Goal: Register for event/course

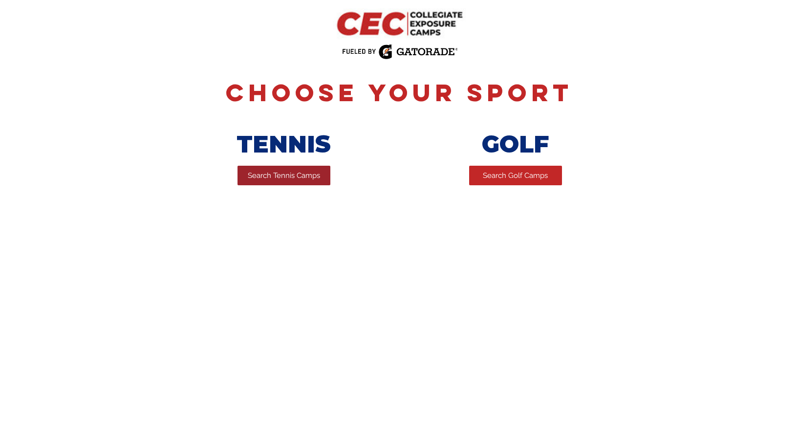
click at [278, 177] on span "Search Tennis Camps" at bounding box center [284, 176] width 72 height 10
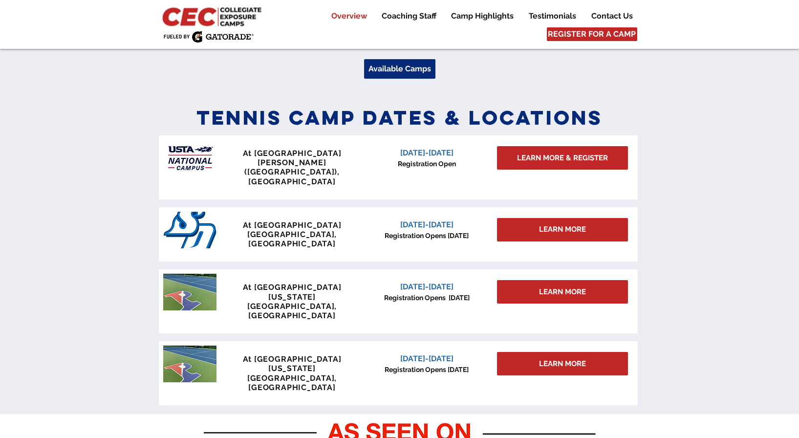
scroll to position [383, 0]
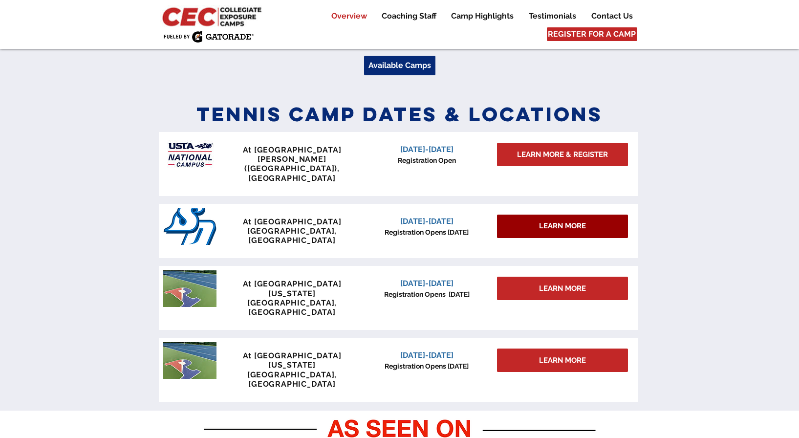
click at [549, 221] on span "LEARN MORE" at bounding box center [562, 226] width 47 height 10
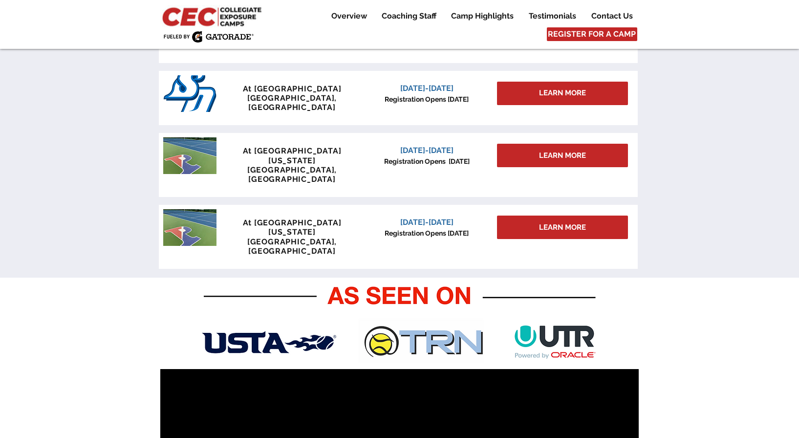
scroll to position [407, 0]
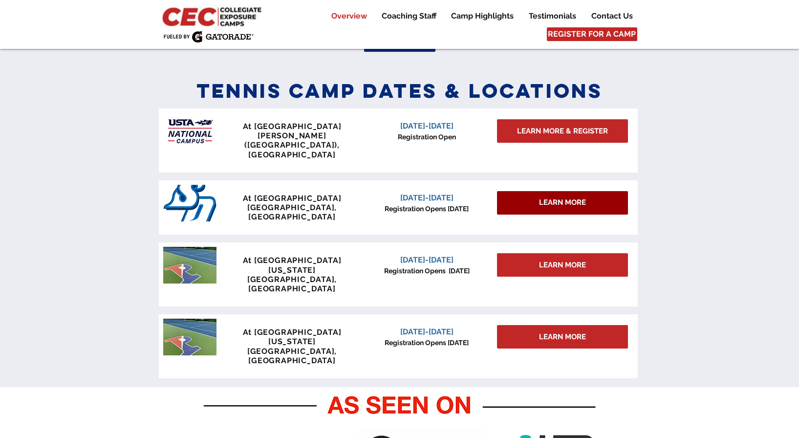
click at [543, 197] on span "LEARN MORE" at bounding box center [562, 202] width 47 height 10
click at [270, 203] on span "[GEOGRAPHIC_DATA], [GEOGRAPHIC_DATA]" at bounding box center [291, 212] width 89 height 19
click at [189, 188] on img at bounding box center [189, 203] width 53 height 37
click at [546, 197] on span "LEARN MORE" at bounding box center [562, 202] width 47 height 10
click at [612, 191] on div "LEARN MORE" at bounding box center [562, 202] width 131 height 23
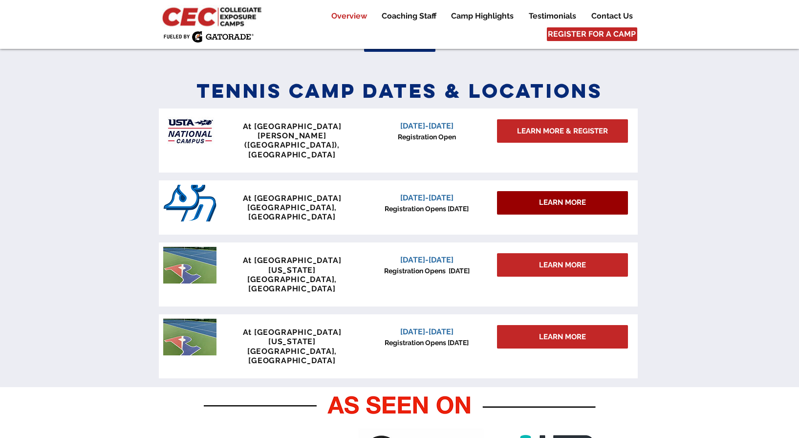
click at [570, 197] on span "LEARN MORE" at bounding box center [562, 202] width 47 height 10
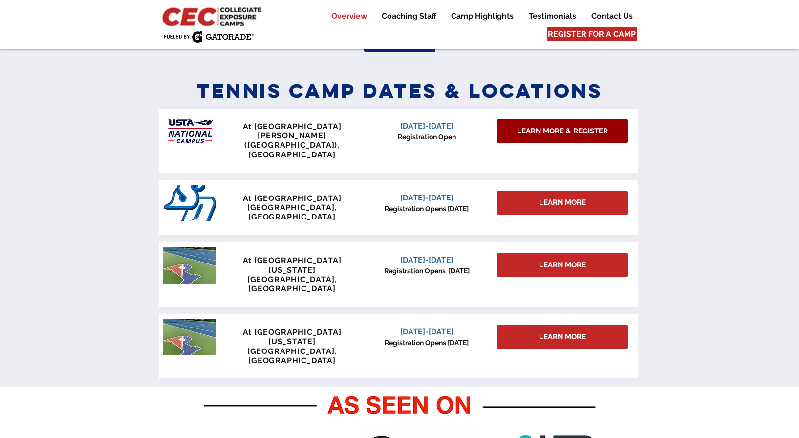
click at [516, 134] on link "LEARN MORE & REGISTER" at bounding box center [562, 130] width 131 height 23
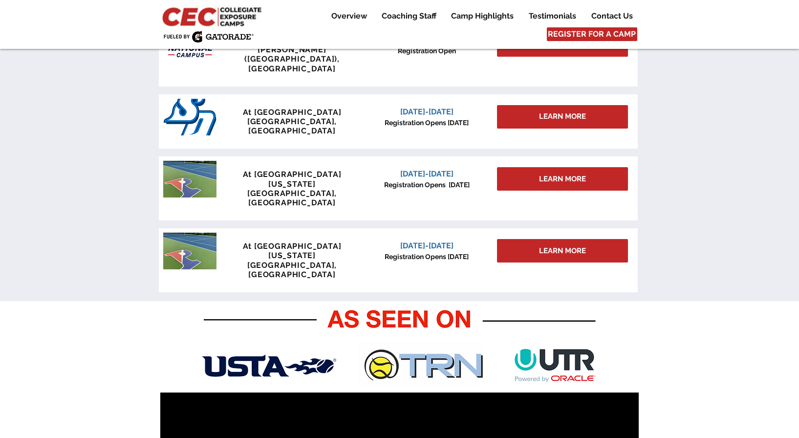
scroll to position [446, 0]
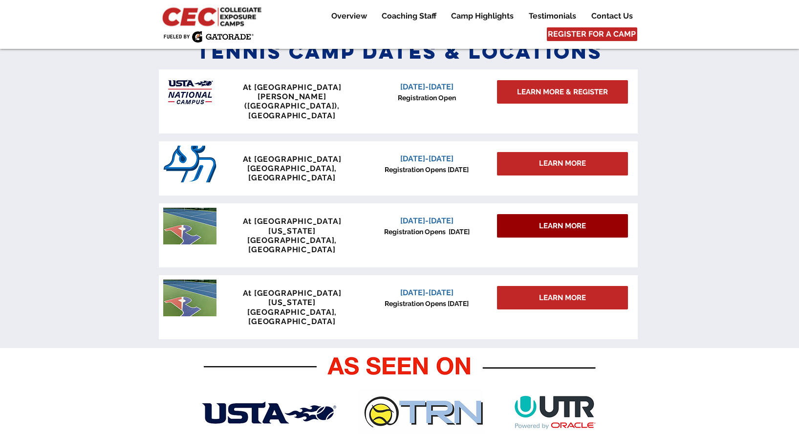
click at [541, 221] on span "LEARN MORE" at bounding box center [562, 226] width 47 height 10
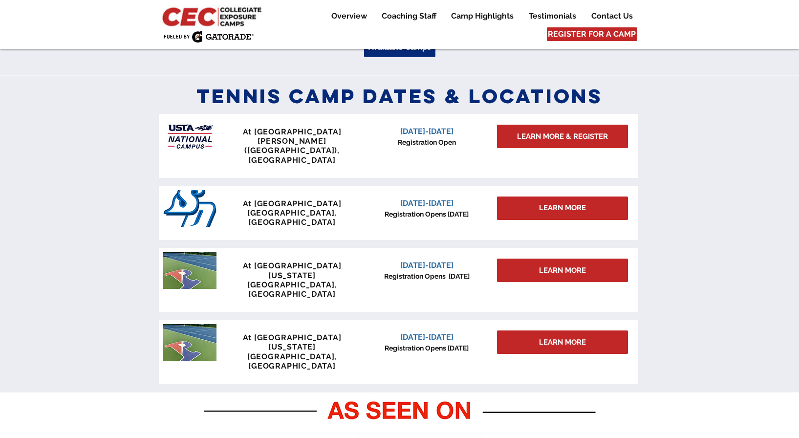
scroll to position [501, 0]
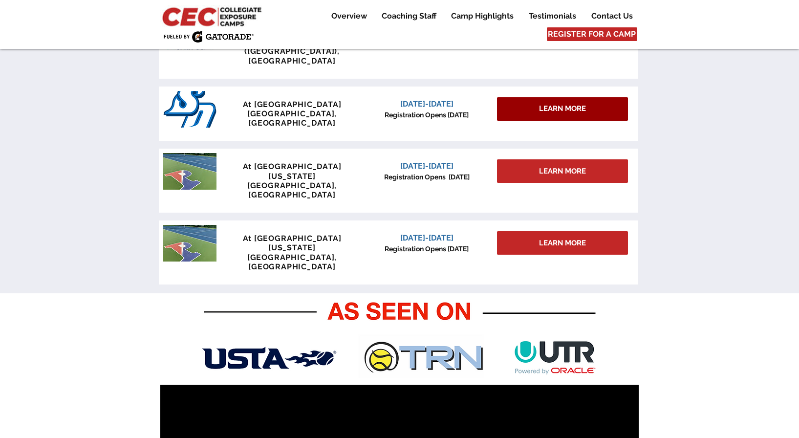
click at [539, 97] on div "LEARN MORE" at bounding box center [562, 108] width 131 height 23
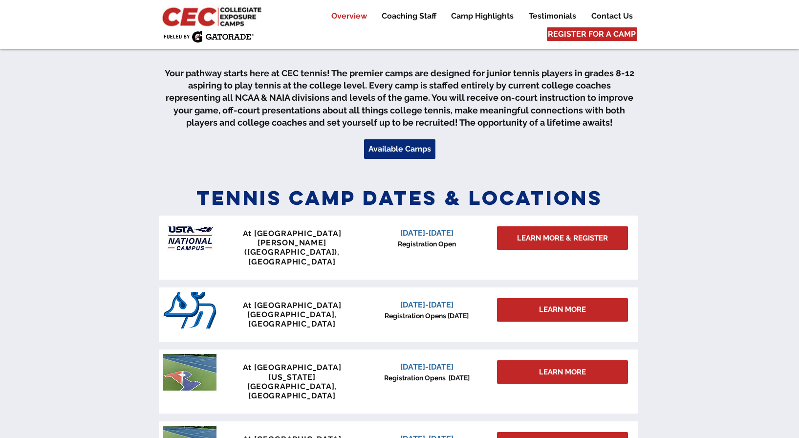
scroll to position [274, 0]
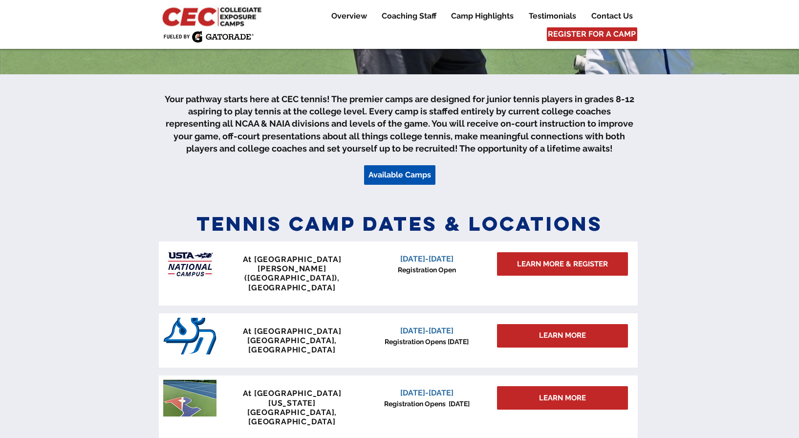
click at [406, 172] on span "Available Camps" at bounding box center [400, 175] width 63 height 11
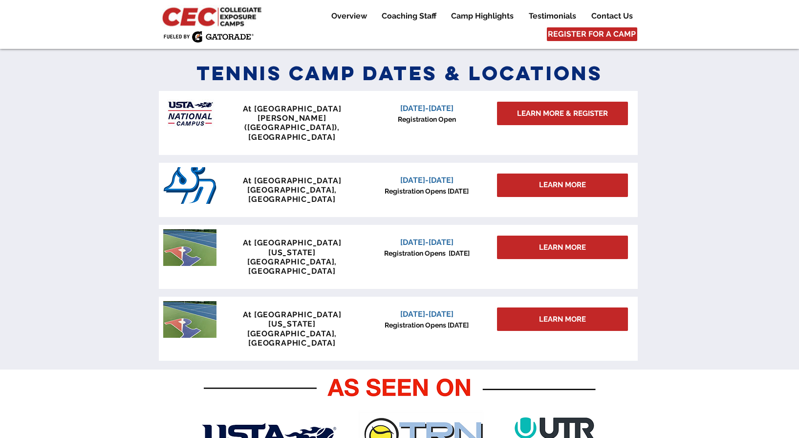
scroll to position [428, 0]
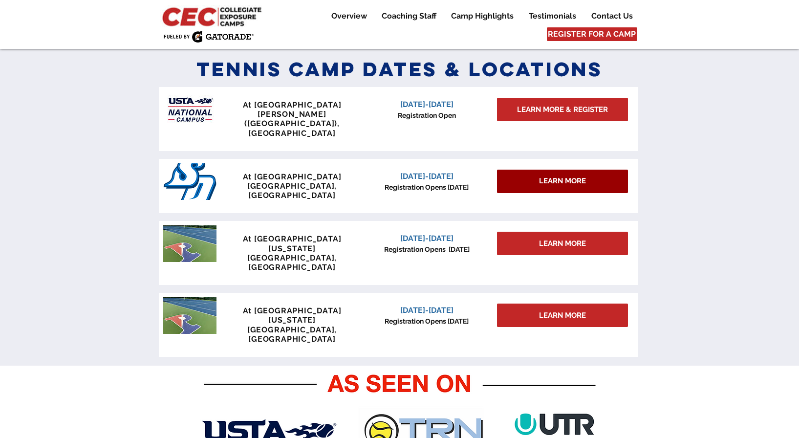
click at [555, 176] on span "LEARN MORE" at bounding box center [562, 181] width 47 height 10
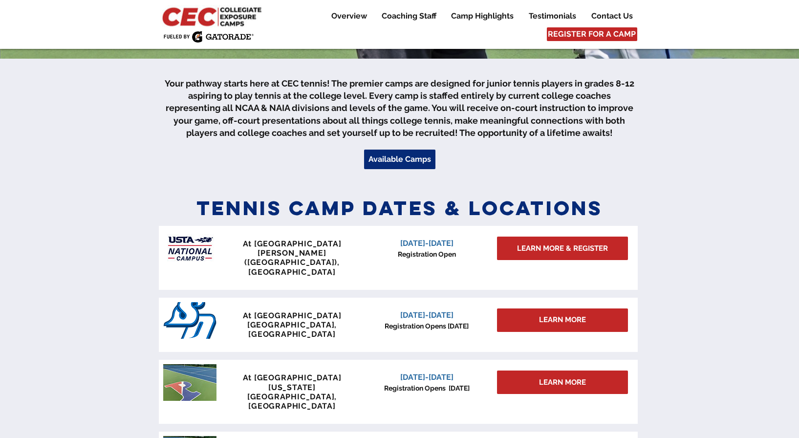
scroll to position [438, 0]
